Goal: Task Accomplishment & Management: Complete application form

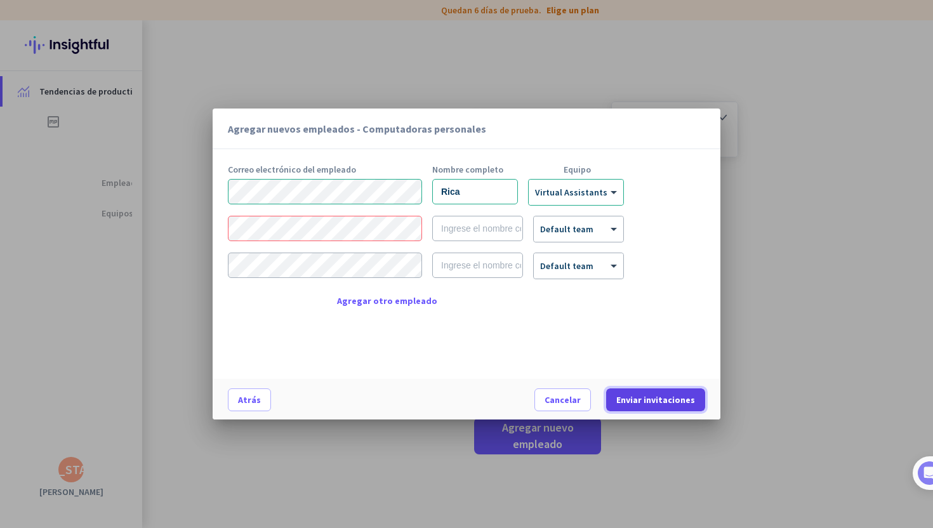
click at [669, 401] on font "Enviar invitaciones" at bounding box center [655, 399] width 79 height 11
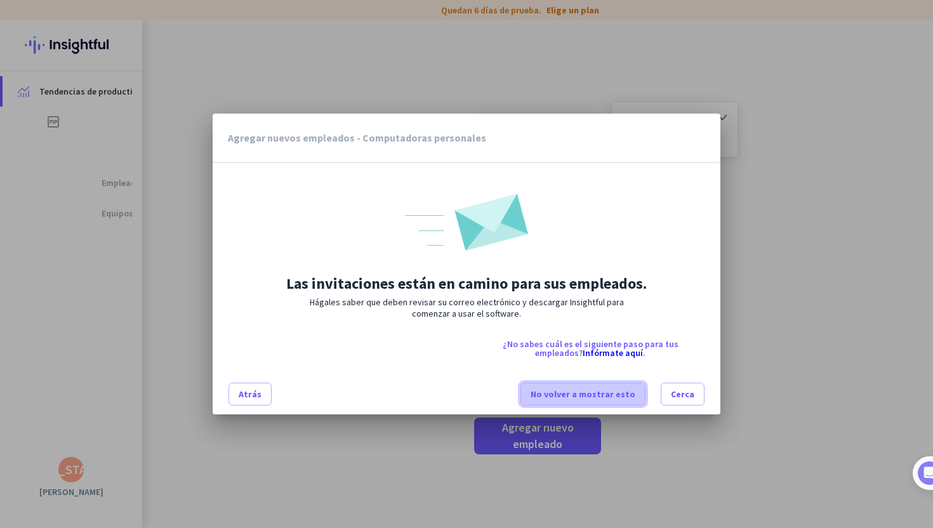
click at [635, 397] on font "No volver a mostrar esto" at bounding box center [583, 394] width 105 height 11
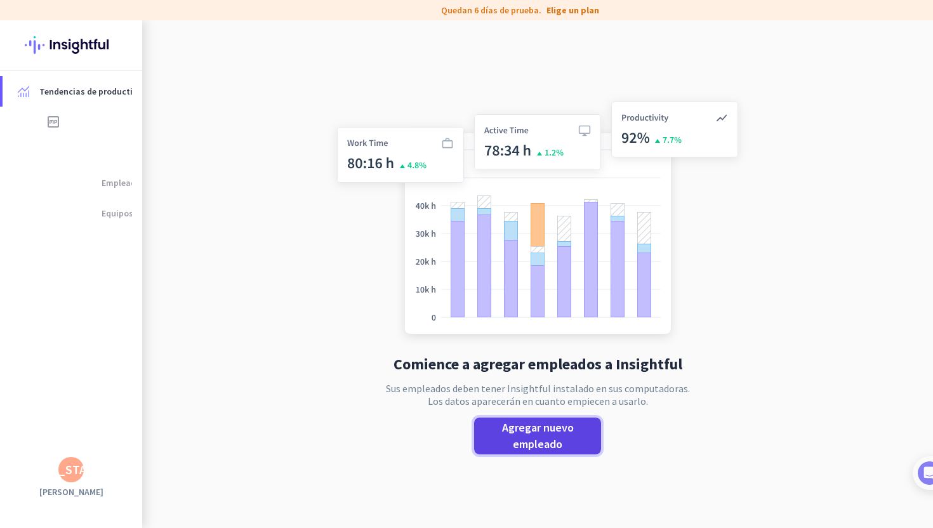
click at [554, 427] on font "Agregar nuevo empleado" at bounding box center [538, 435] width 72 height 31
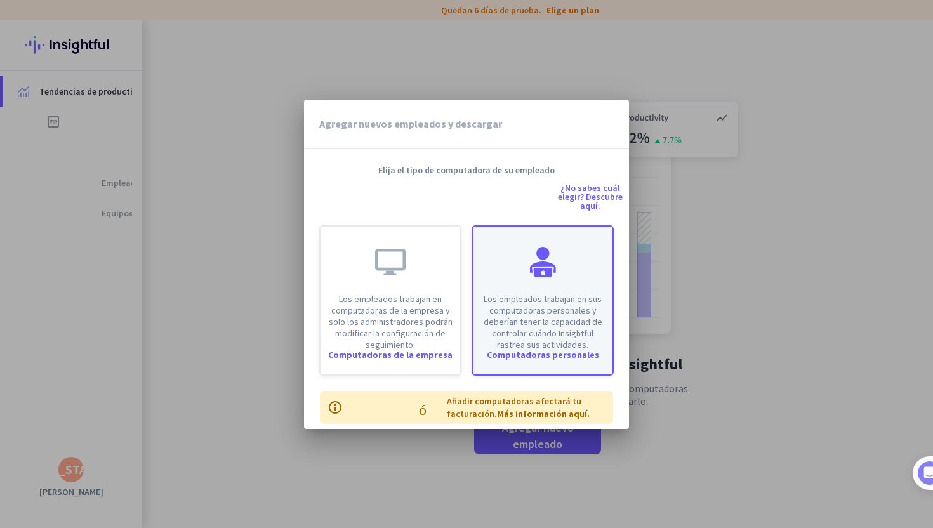
click at [517, 300] on font "Los empleados trabajan en sus computadoras personales y deberían tener la capac…" at bounding box center [543, 321] width 119 height 57
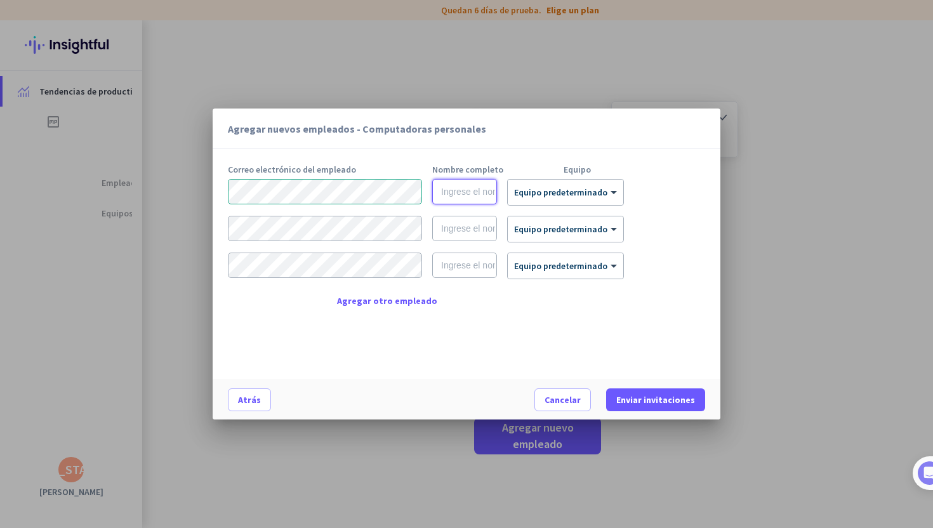
click at [467, 201] on input "text" at bounding box center [464, 191] width 65 height 25
type input "[PERSON_NAME] CEO"
click at [561, 189] on div at bounding box center [566, 188] width 116 height 11
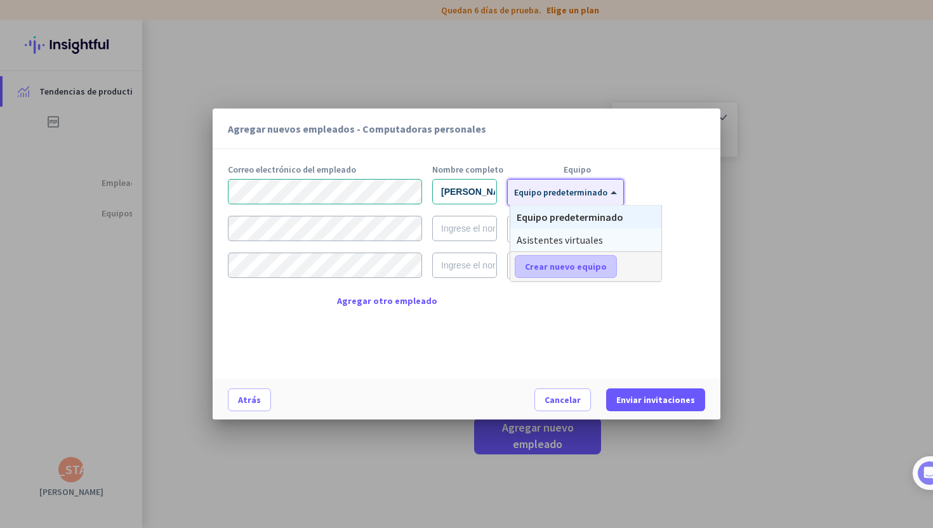
click at [561, 270] on font "Crear nuevo equipo" at bounding box center [566, 266] width 82 height 11
click at [561, 270] on input "text" at bounding box center [562, 266] width 94 height 23
type input "CEO"
click at [489, 197] on input "[PERSON_NAME] CEO" at bounding box center [464, 191] width 65 height 25
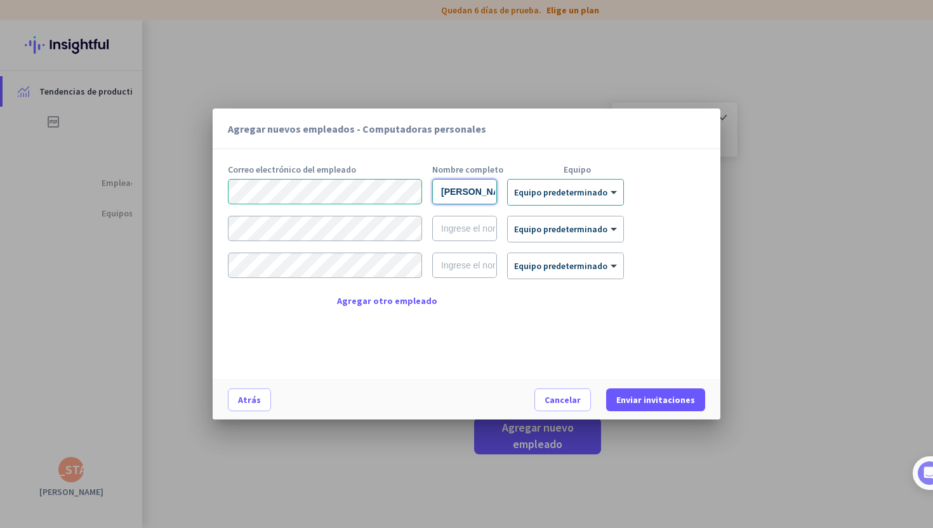
click at [497, 194] on input "[PERSON_NAME] CEO" at bounding box center [464, 191] width 65 height 25
type input "[PERSON_NAME]"
click at [477, 230] on body "etiqueta Quedan 6 días de prueba. Elige un plan Tendencias de productividad tem…" at bounding box center [466, 264] width 933 height 528
click at [495, 195] on input "[PERSON_NAME]" at bounding box center [464, 191] width 65 height 25
click at [569, 201] on div "× Equipo predeterminado" at bounding box center [566, 192] width 116 height 25
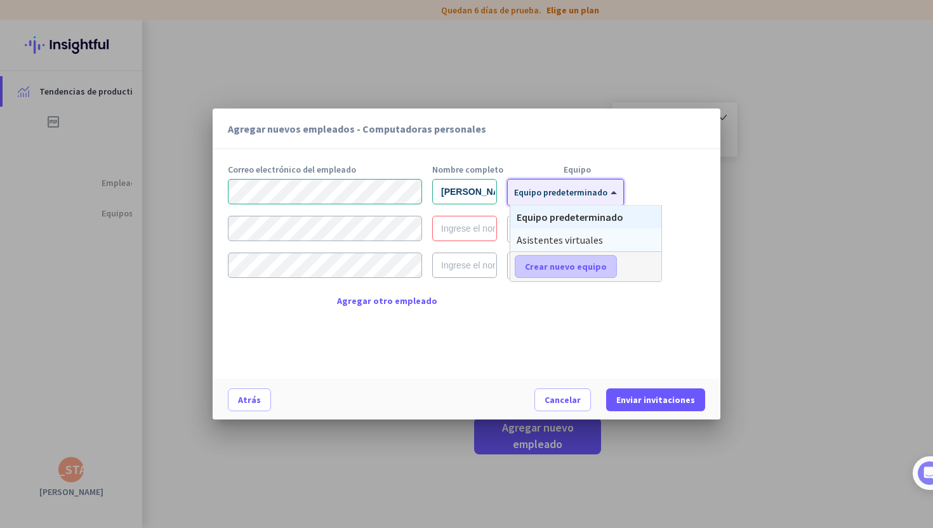
click at [585, 270] on font "Crear nuevo equipo" at bounding box center [566, 266] width 82 height 11
click at [585, 270] on input "text" at bounding box center [562, 266] width 94 height 23
type input "CEO"
click at [636, 272] on font "Ahorrar" at bounding box center [636, 266] width 32 height 11
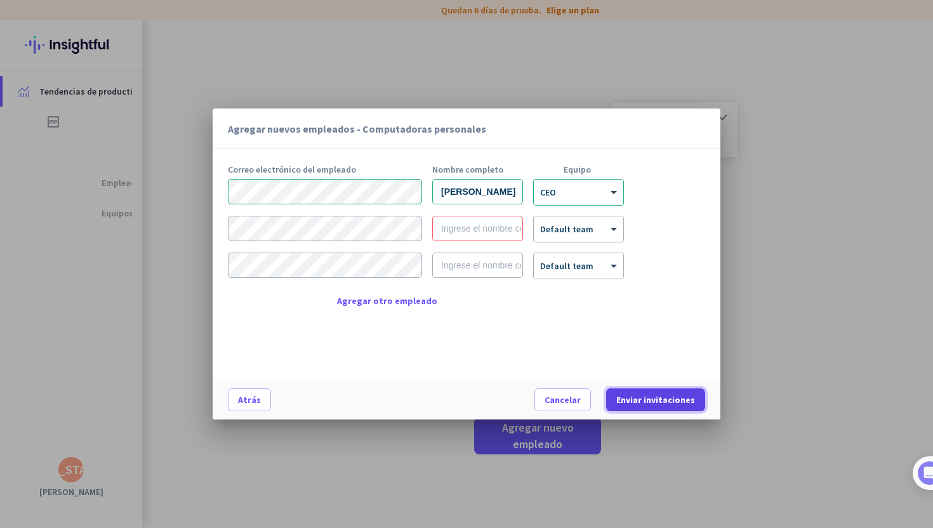
click at [661, 396] on font "Enviar invitaciones" at bounding box center [655, 399] width 79 height 11
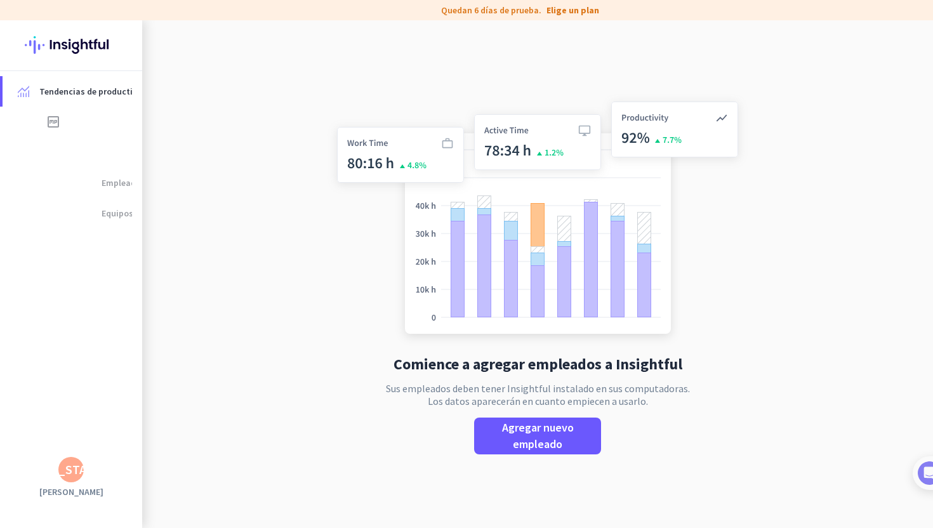
click at [513, 457] on div "Comience a agregar empleados a Insightful Sus empleados deben tener Insightful …" at bounding box center [538, 284] width 420 height 528
click at [513, 444] on font "Agregar nuevo empleado" at bounding box center [538, 435] width 72 height 31
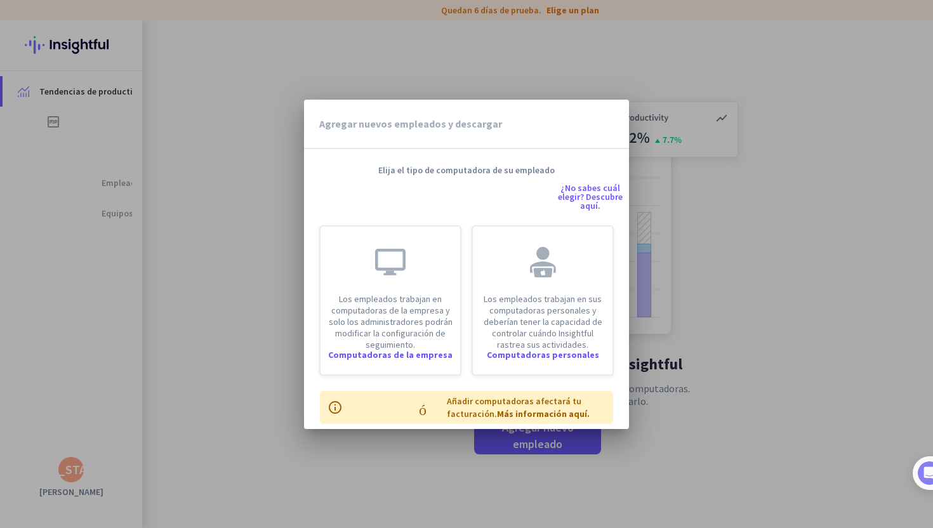
click at [667, 58] on div at bounding box center [466, 264] width 933 height 528
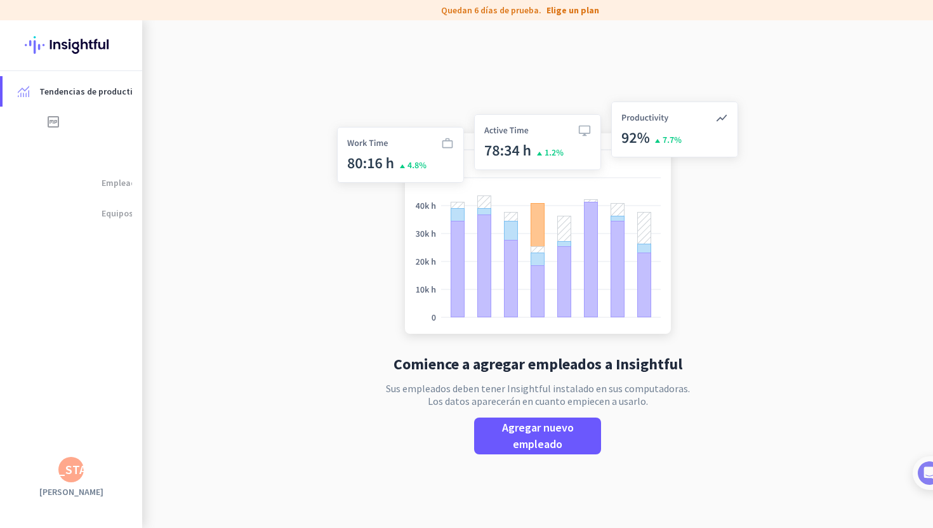
click at [675, 127] on img at bounding box center [538, 220] width 420 height 253
